Goal: Find specific page/section: Find specific page/section

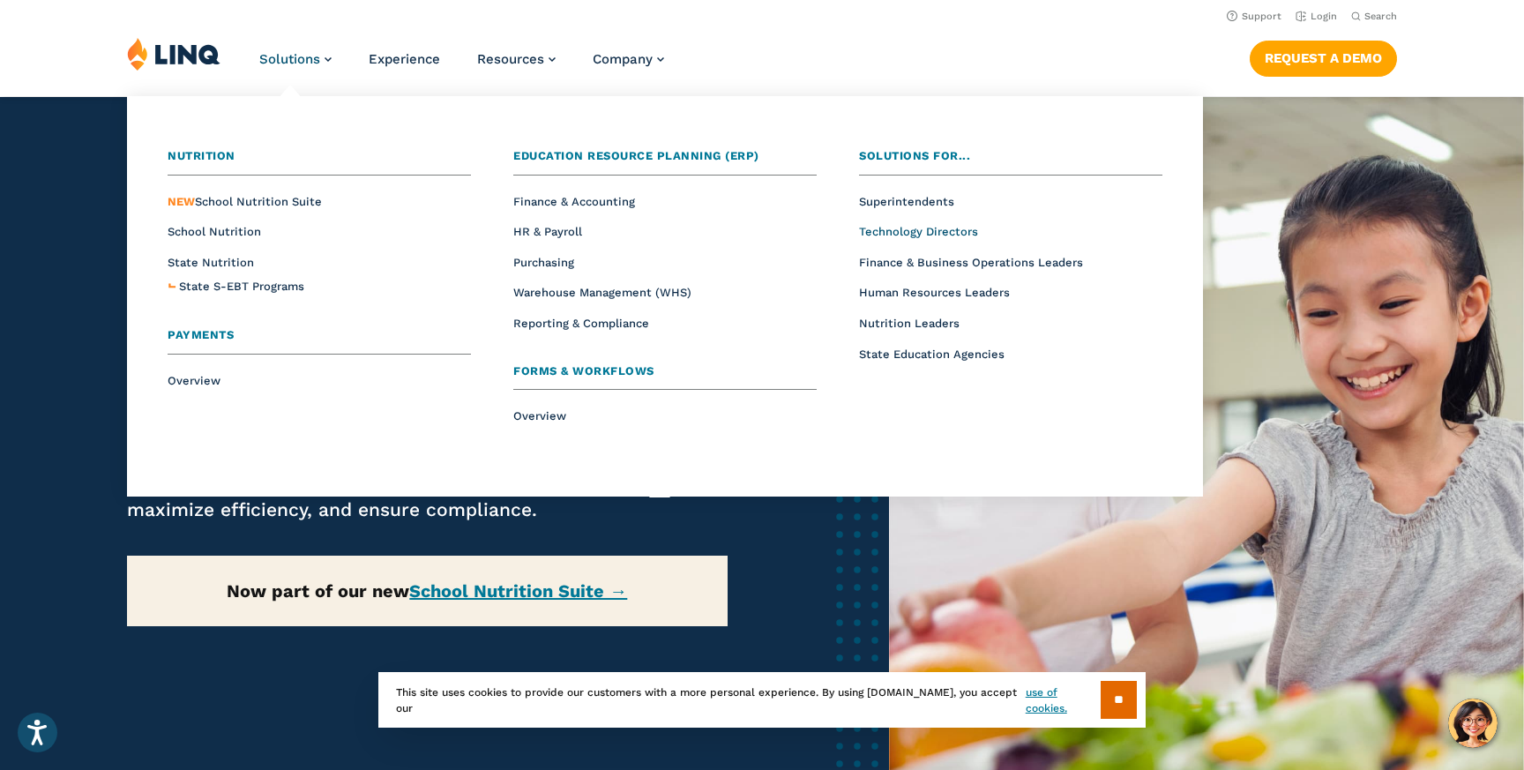
click at [923, 230] on span "Technology Directors" at bounding box center [918, 231] width 119 height 13
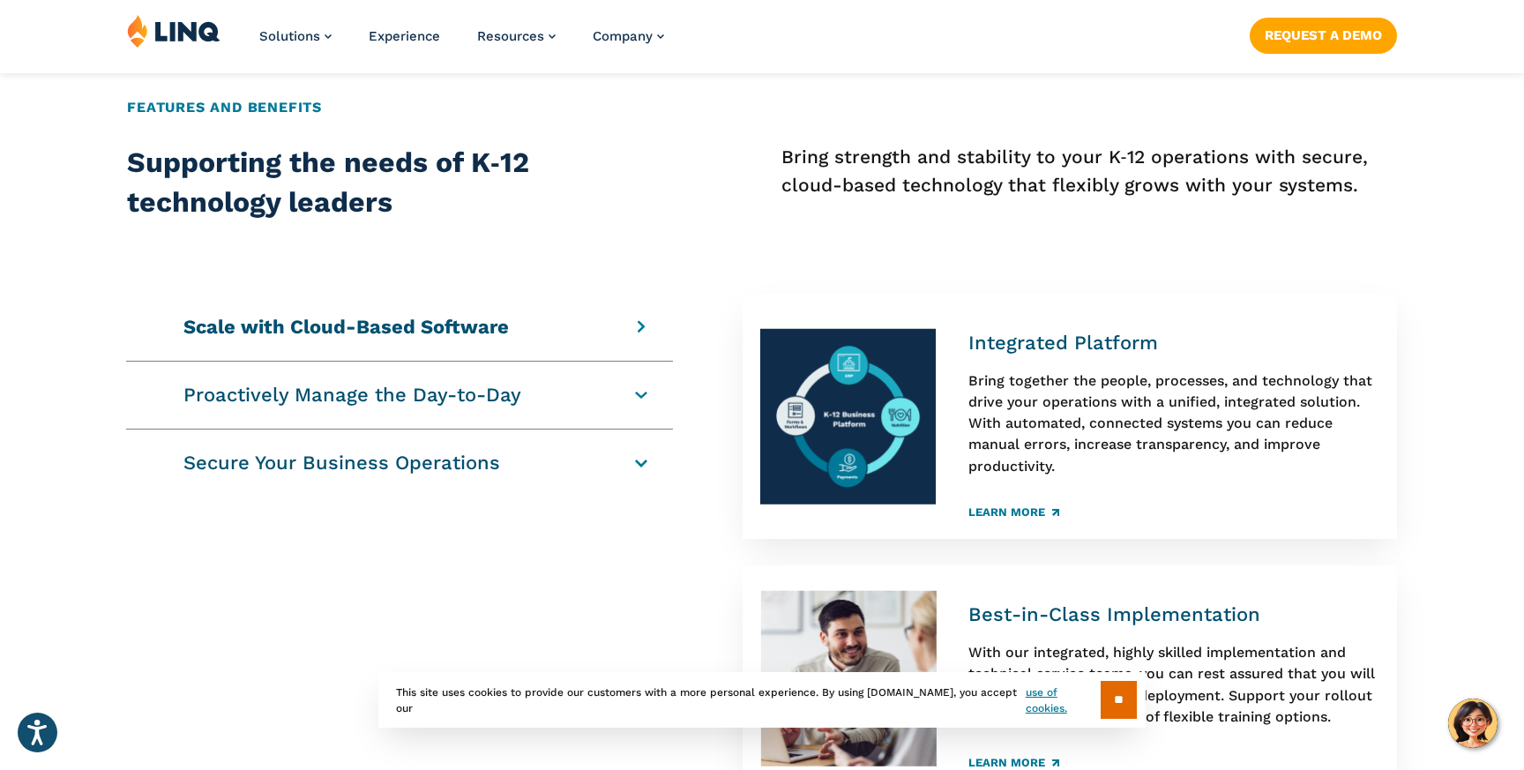
scroll to position [1017, 0]
